Goal: Information Seeking & Learning: Learn about a topic

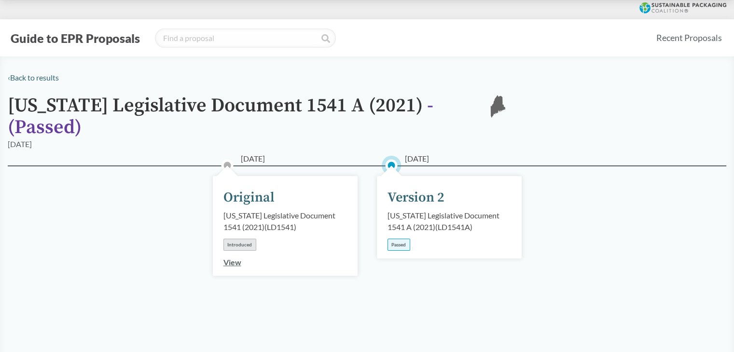
click at [235, 258] on link "View" at bounding box center [232, 262] width 18 height 9
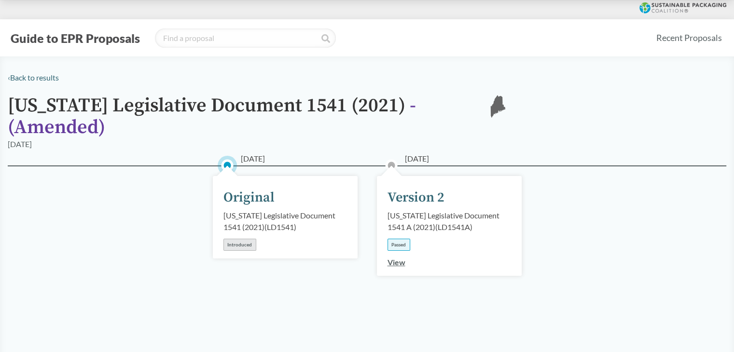
click at [398, 258] on link "View" at bounding box center [396, 262] width 18 height 9
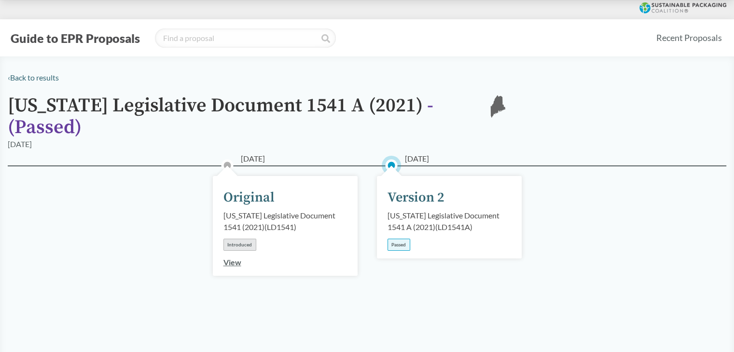
click at [237, 258] on link "View" at bounding box center [232, 262] width 18 height 9
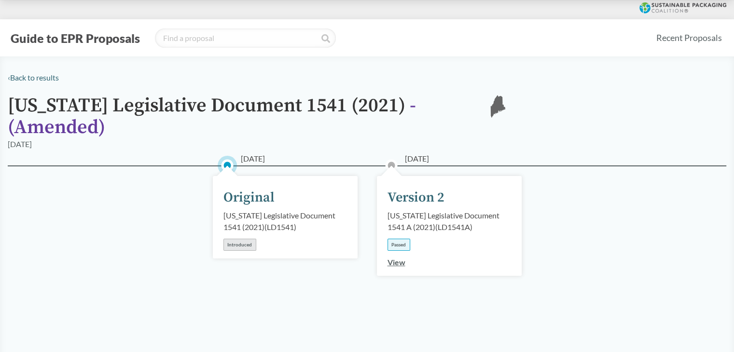
click at [156, 110] on h1 "[US_STATE] Legislative Document 1541 (2021) - ( Amended )" at bounding box center [239, 116] width 463 height 43
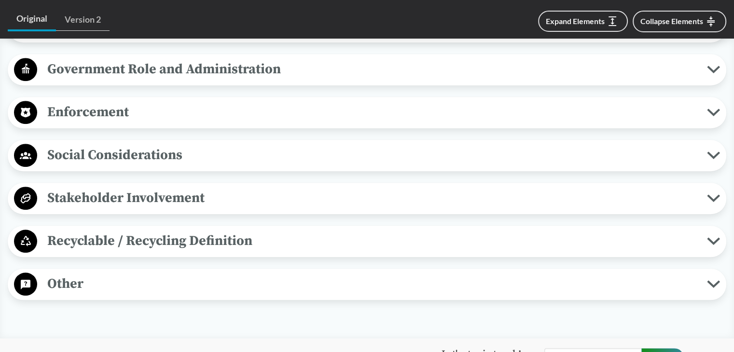
scroll to position [845, 0]
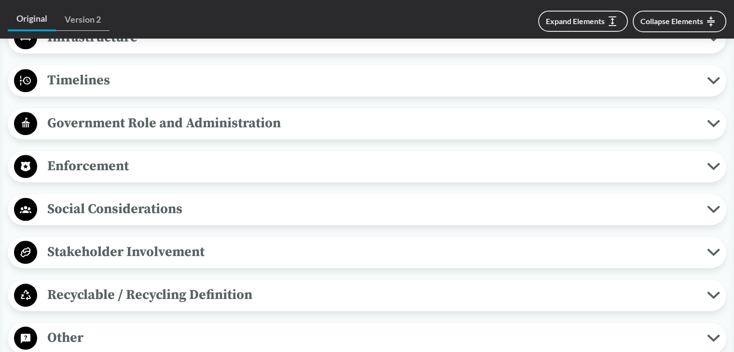
click at [195, 112] on span "Government Role and Administration" at bounding box center [371, 123] width 669 height 22
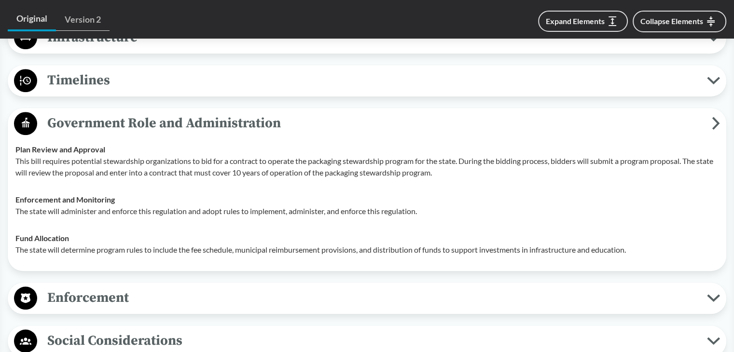
click at [195, 112] on span "Government Role and Administration" at bounding box center [374, 123] width 674 height 22
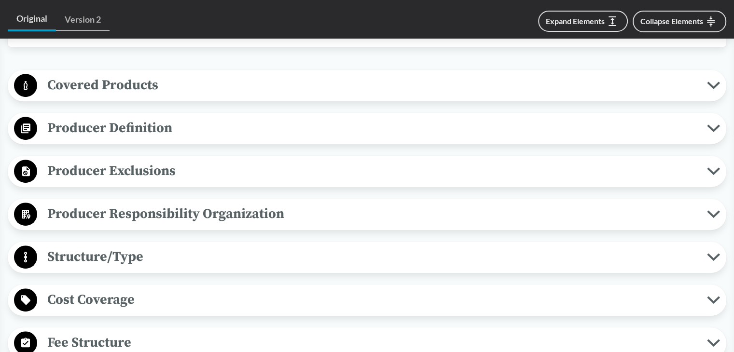
scroll to position [604, 0]
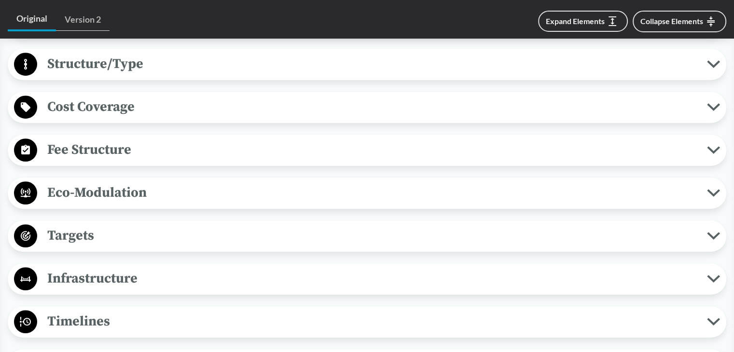
click at [88, 141] on span "Fee Structure" at bounding box center [371, 150] width 669 height 22
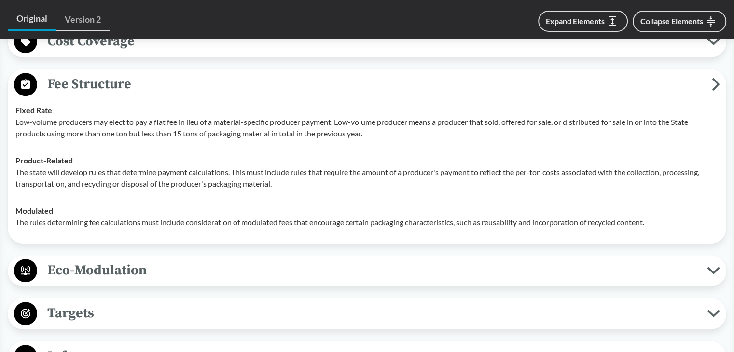
scroll to position [748, 0]
